Goal: Task Accomplishment & Management: Complete application form

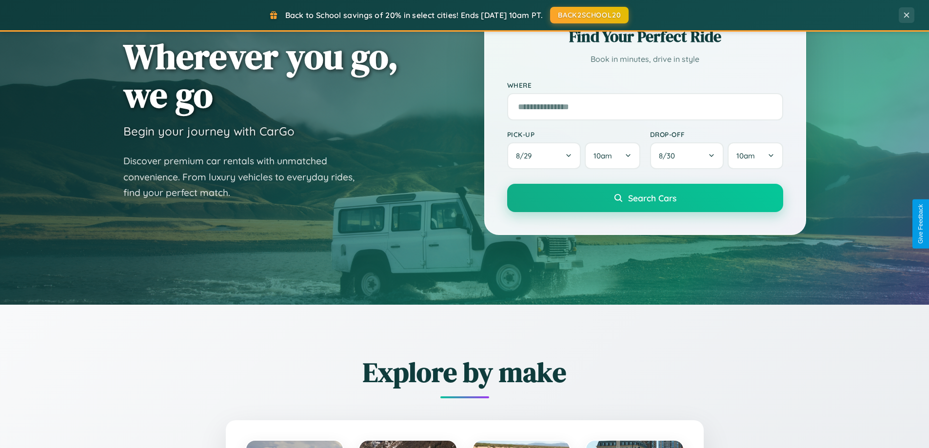
scroll to position [671, 0]
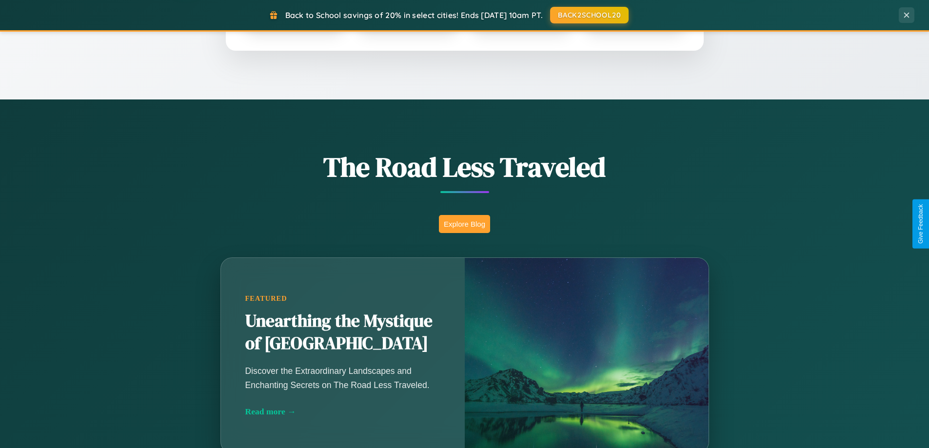
click at [464, 224] on button "Explore Blog" at bounding box center [464, 224] width 51 height 18
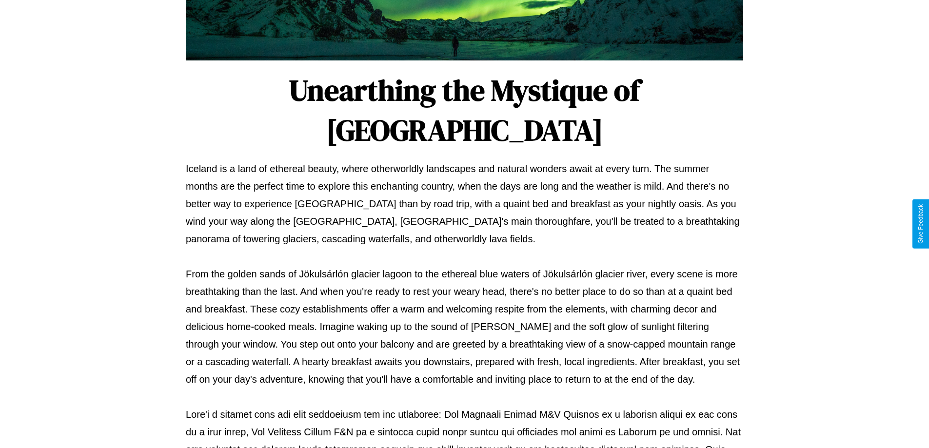
scroll to position [316, 0]
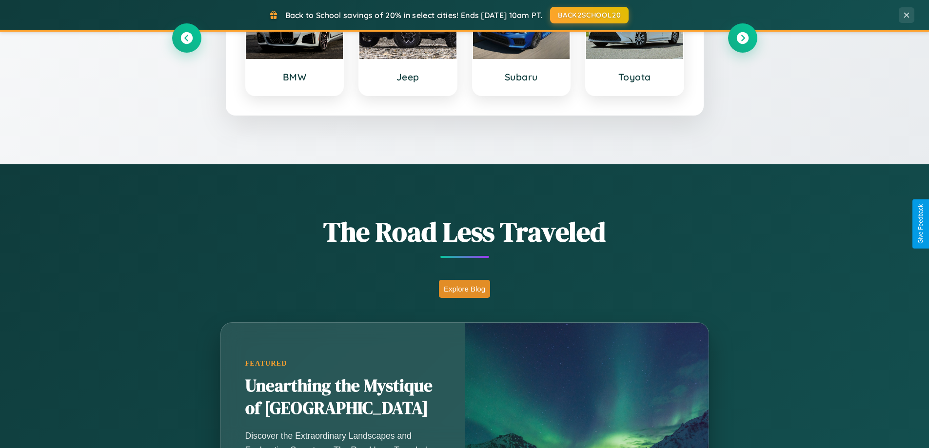
scroll to position [420, 0]
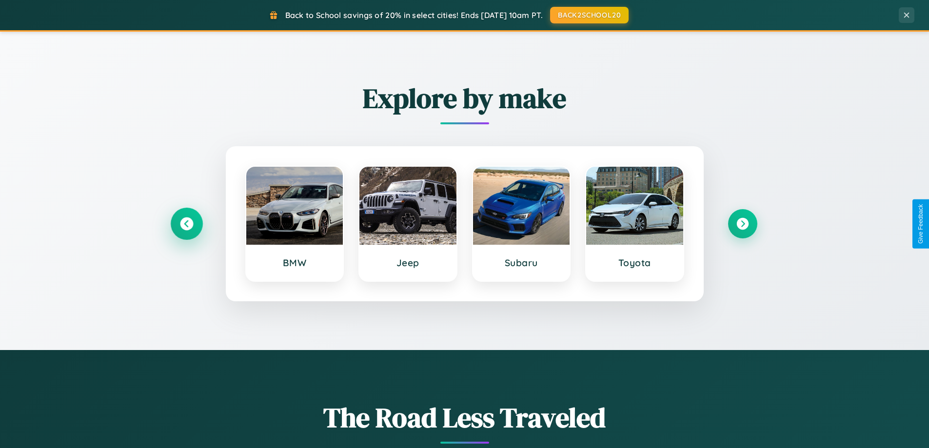
click at [186, 224] on icon at bounding box center [186, 224] width 13 height 13
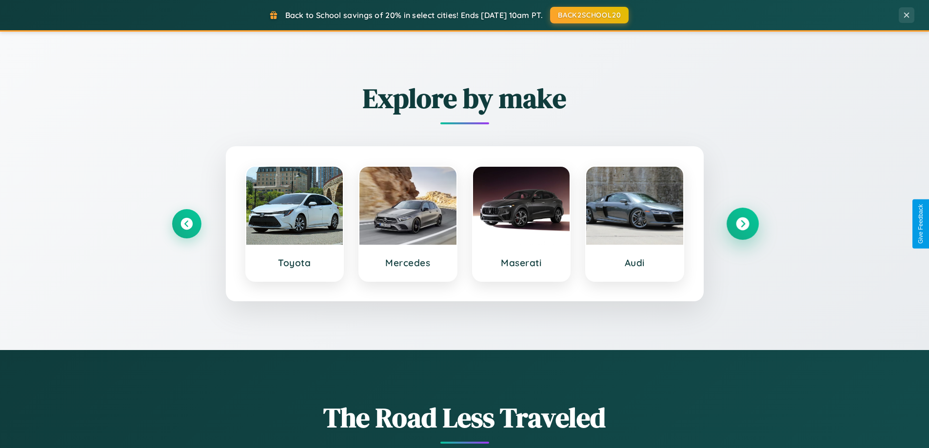
click at [742, 224] on icon at bounding box center [742, 224] width 13 height 13
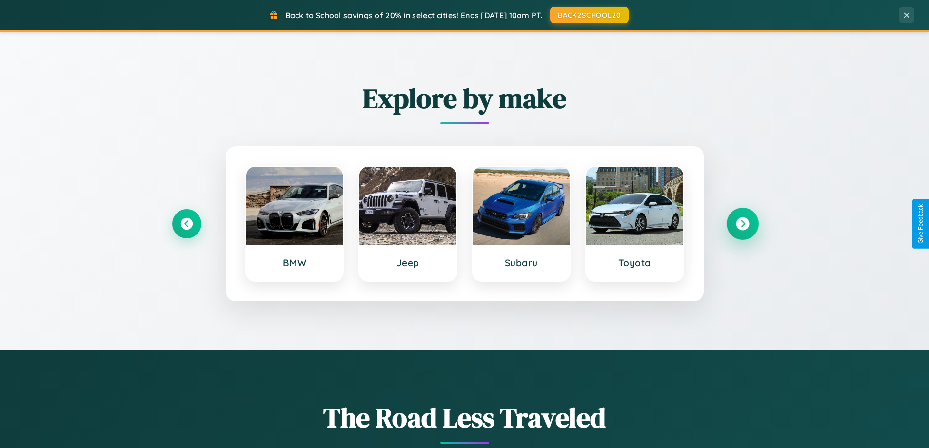
click at [742, 224] on icon at bounding box center [742, 224] width 13 height 13
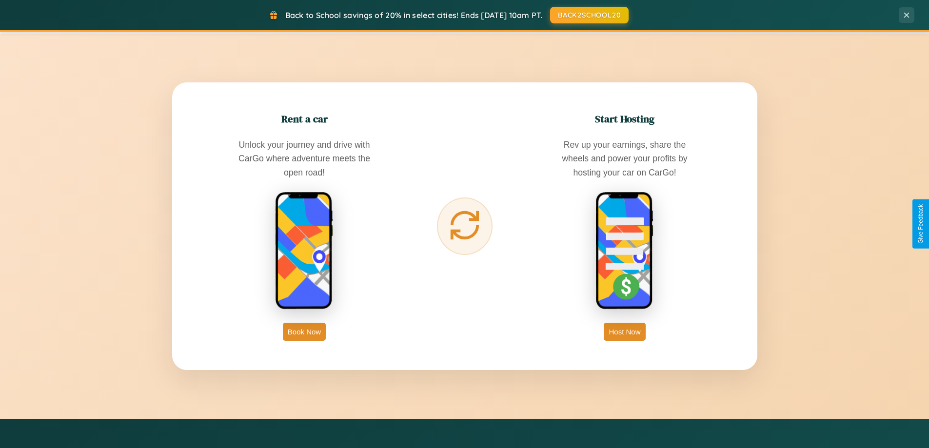
scroll to position [1567, 0]
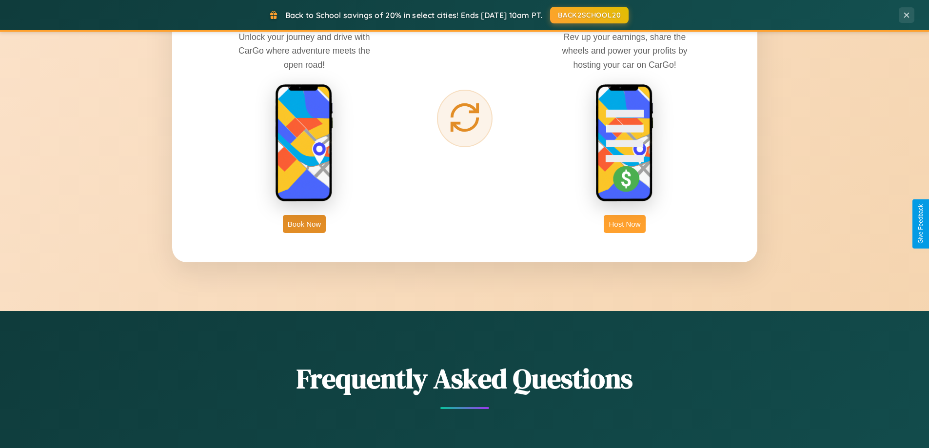
click at [625, 224] on button "Host Now" at bounding box center [624, 224] width 41 height 18
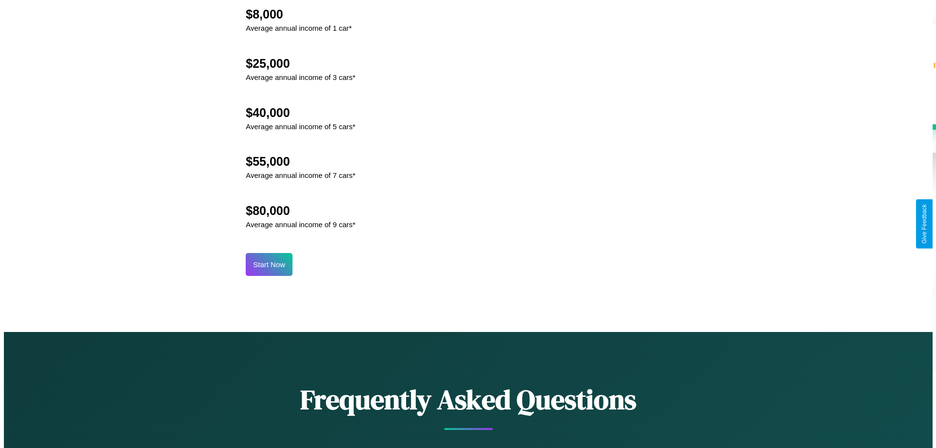
scroll to position [1017, 0]
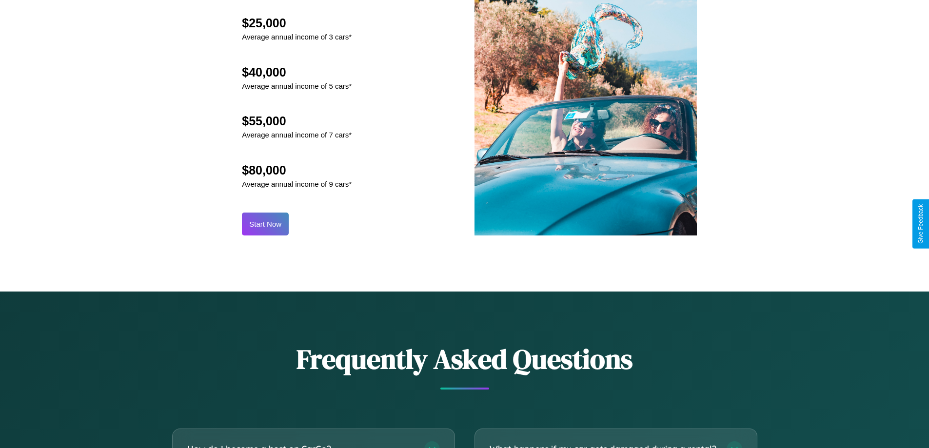
click at [265, 224] on button "Start Now" at bounding box center [265, 224] width 47 height 23
